Goal: Transaction & Acquisition: Book appointment/travel/reservation

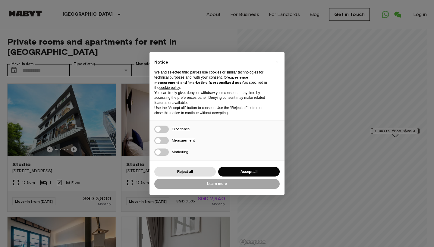
click at [41, 58] on div "× Notice We and selected third parties use cookies or similar technologies for …" at bounding box center [217, 123] width 434 height 247
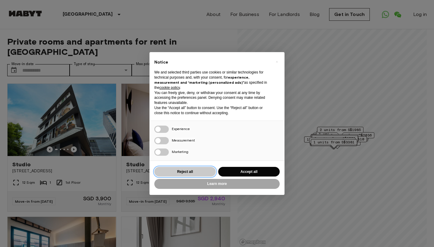
click at [195, 170] on button "Reject all" at bounding box center [184, 172] width 61 height 10
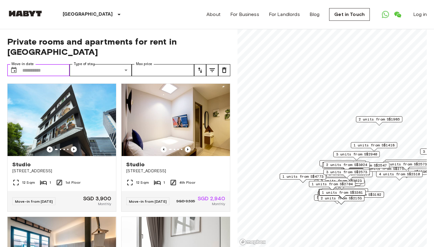
click at [27, 64] on input "Move-in date" at bounding box center [45, 70] width 47 height 12
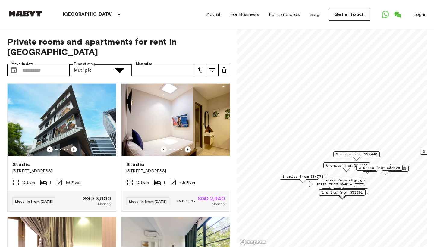
type input "**********"
click at [168, 64] on input "Max price" at bounding box center [163, 70] width 62 height 12
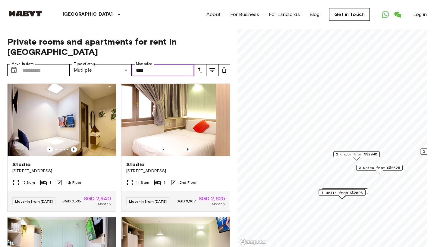
type input "****"
click at [231, 50] on div "**********" at bounding box center [216, 138] width 419 height 218
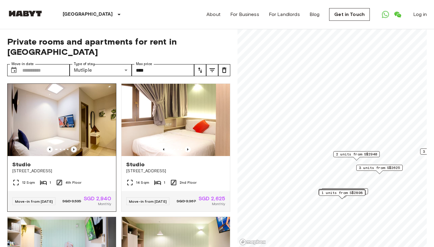
click at [74, 146] on icon "Previous image" at bounding box center [74, 149] width 6 height 6
click at [74, 148] on icon "Previous image" at bounding box center [73, 149] width 1 height 2
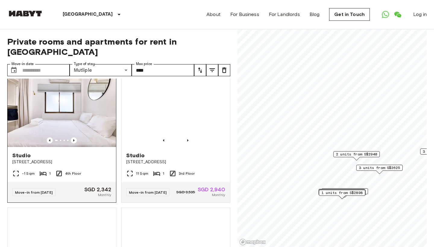
scroll to position [274, 0]
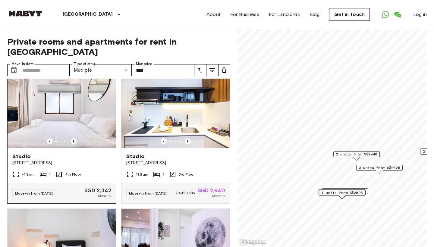
click at [74, 139] on icon "Previous image" at bounding box center [74, 141] width 6 height 6
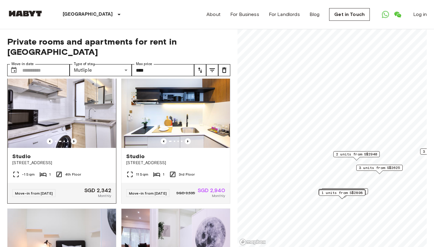
click at [74, 138] on icon "Previous image" at bounding box center [74, 141] width 6 height 6
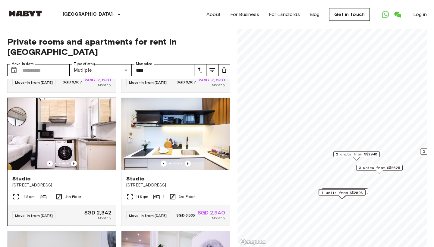
scroll to position [252, 0]
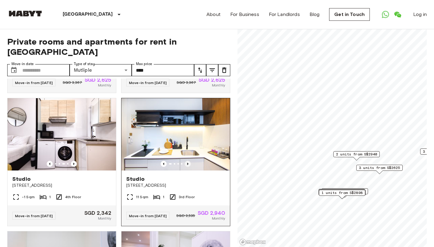
click at [189, 161] on icon "Previous image" at bounding box center [188, 164] width 6 height 6
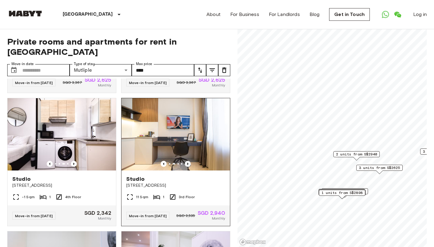
click at [189, 161] on icon "Previous image" at bounding box center [188, 164] width 6 height 6
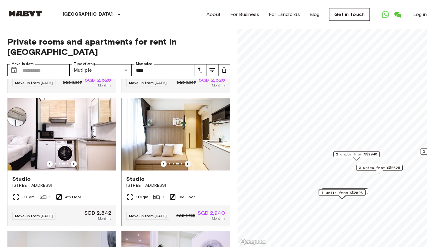
click at [189, 161] on icon "Previous image" at bounding box center [188, 164] width 6 height 6
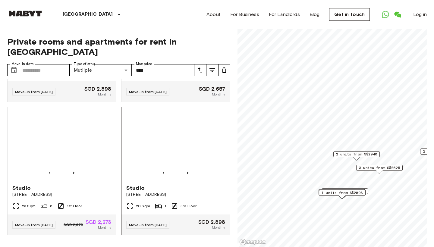
scroll to position [1056, 0]
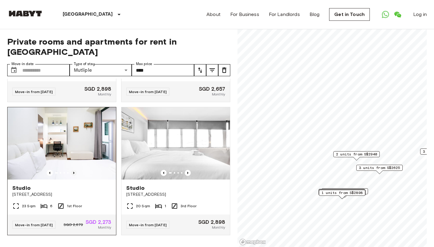
click at [74, 170] on icon "Previous image" at bounding box center [74, 173] width 6 height 6
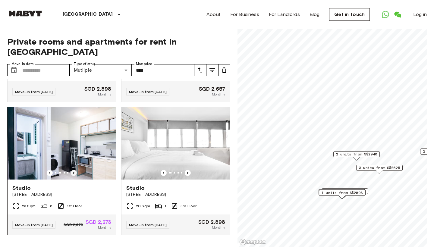
click at [74, 170] on icon "Previous image" at bounding box center [74, 173] width 6 height 6
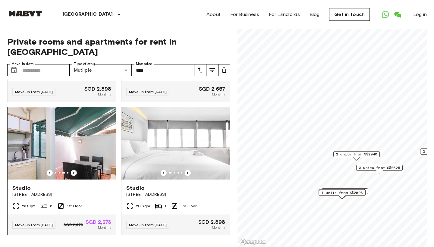
click at [74, 170] on icon "Previous image" at bounding box center [74, 173] width 6 height 6
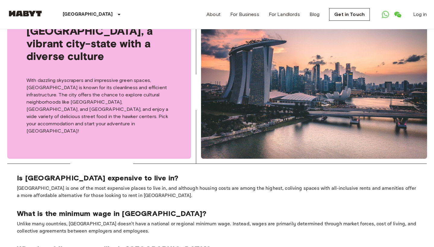
scroll to position [262, 0]
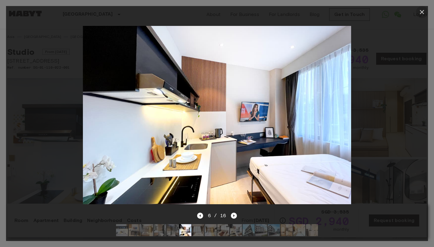
click at [426, 12] on button "button" at bounding box center [422, 12] width 12 height 12
